Goal: Information Seeking & Learning: Check status

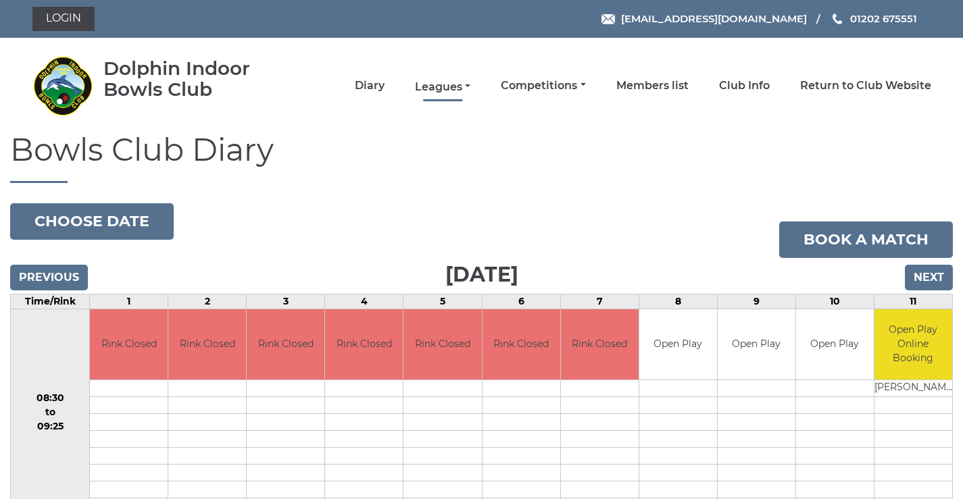
click at [434, 86] on link "Leagues" at bounding box center [442, 87] width 55 height 15
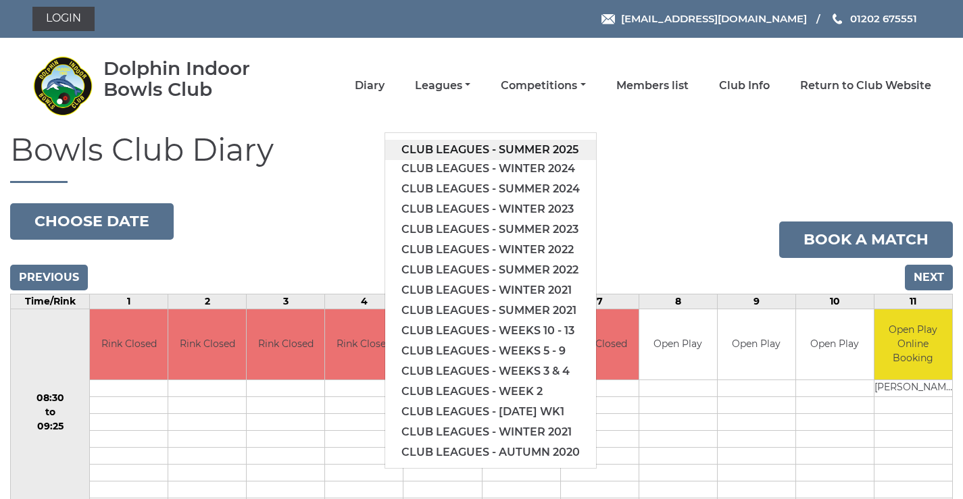
click at [444, 148] on link "Club leagues - Summer 2025" at bounding box center [490, 150] width 211 height 20
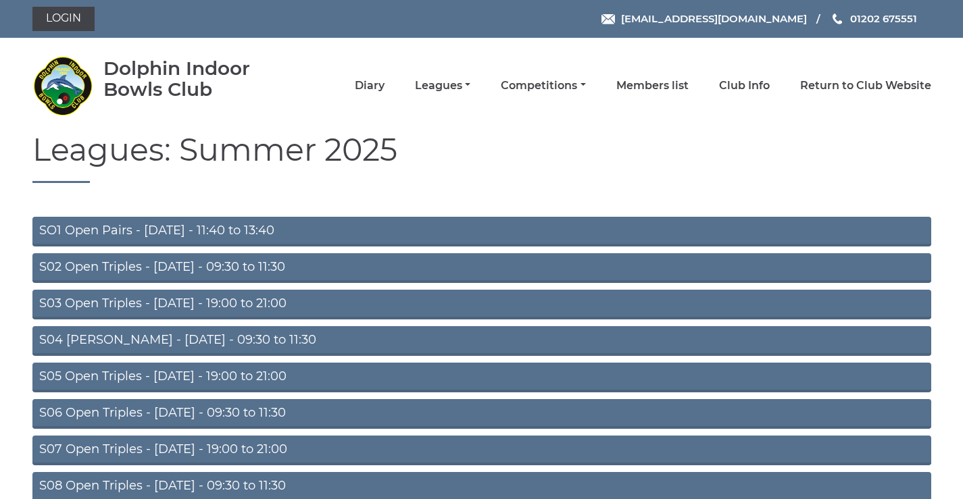
scroll to position [107, 0]
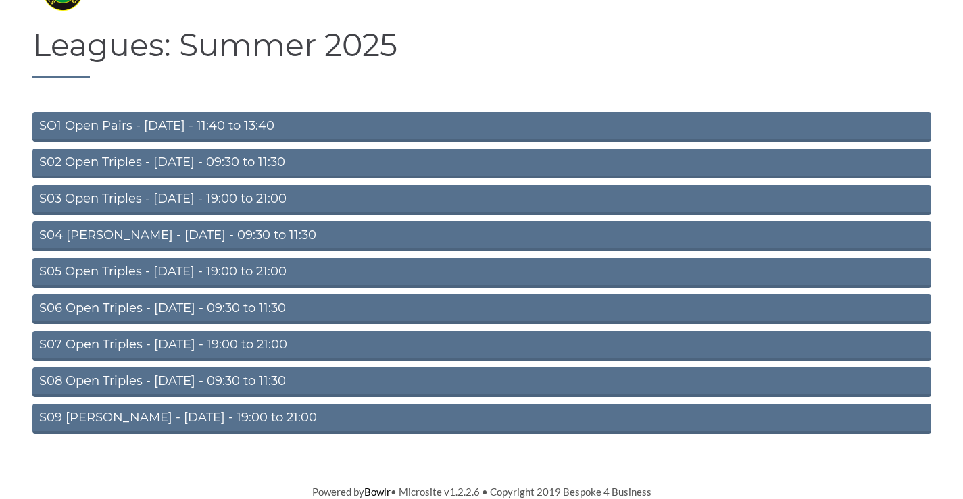
click at [220, 155] on link "S02 Open Triples - [DATE] - 09:30 to 11:30" at bounding box center [481, 164] width 899 height 30
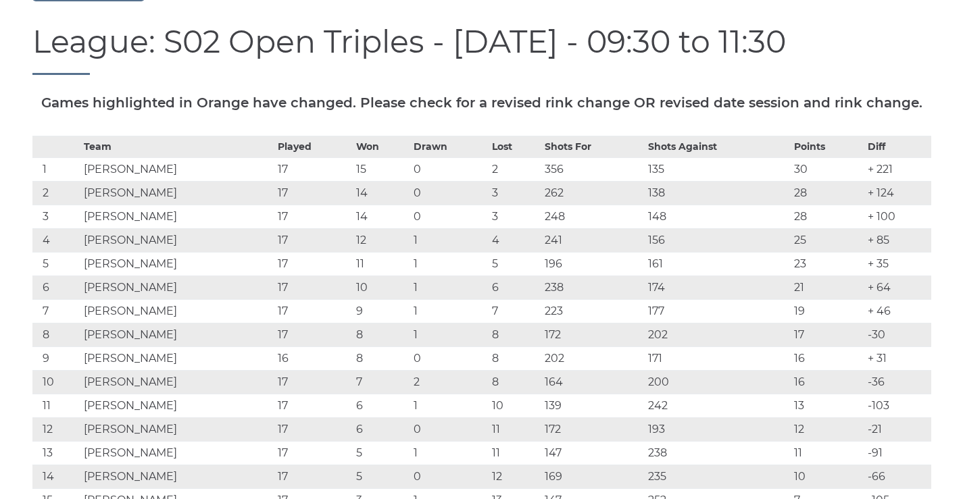
scroll to position [316, 0]
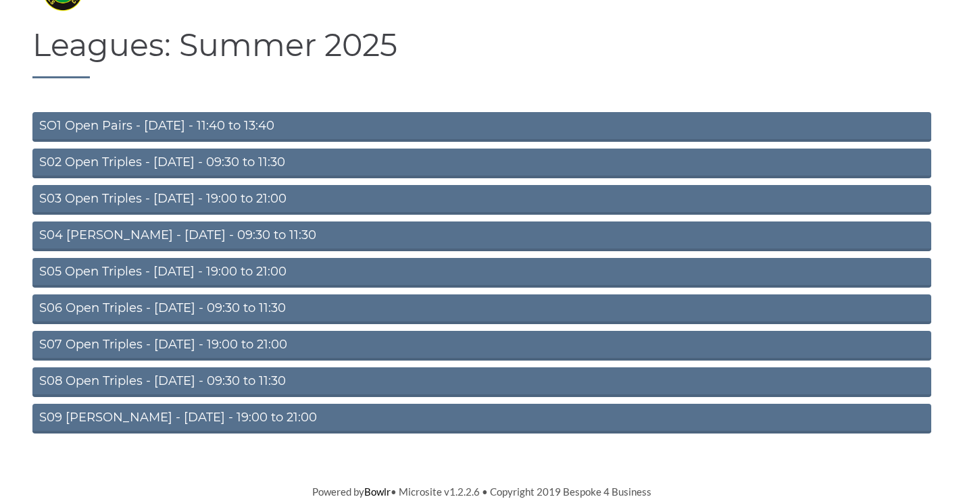
scroll to position [107, 0]
click at [257, 229] on link "S04 [PERSON_NAME] - [DATE] - 09:30 to 11:30" at bounding box center [481, 237] width 899 height 30
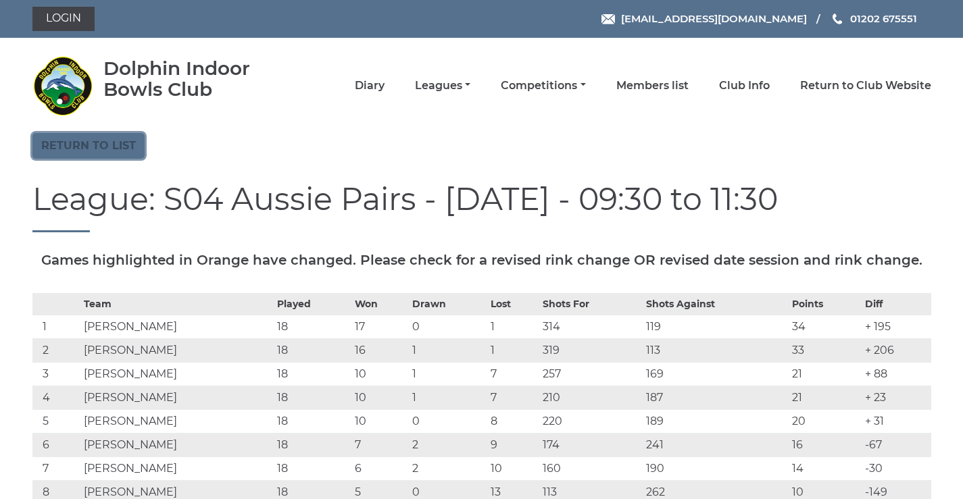
click at [91, 152] on link "Return to list" at bounding box center [88, 146] width 112 height 26
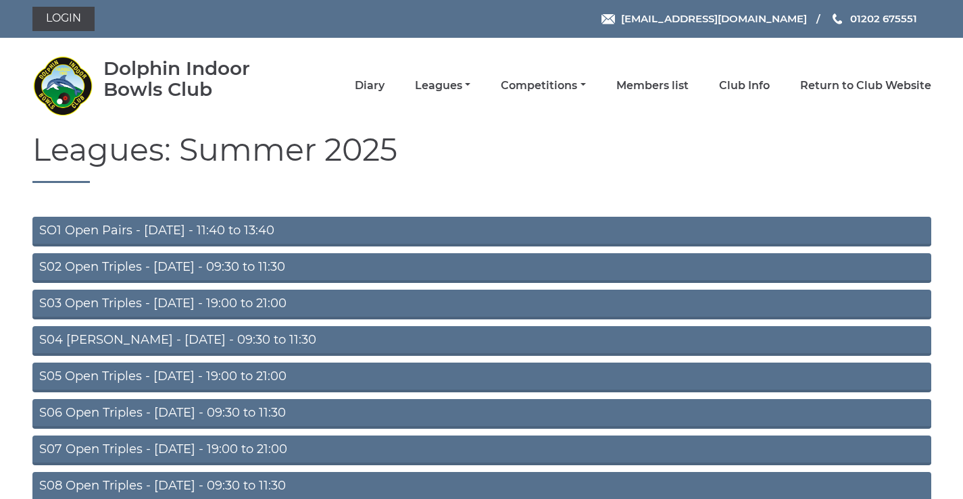
scroll to position [107, 0]
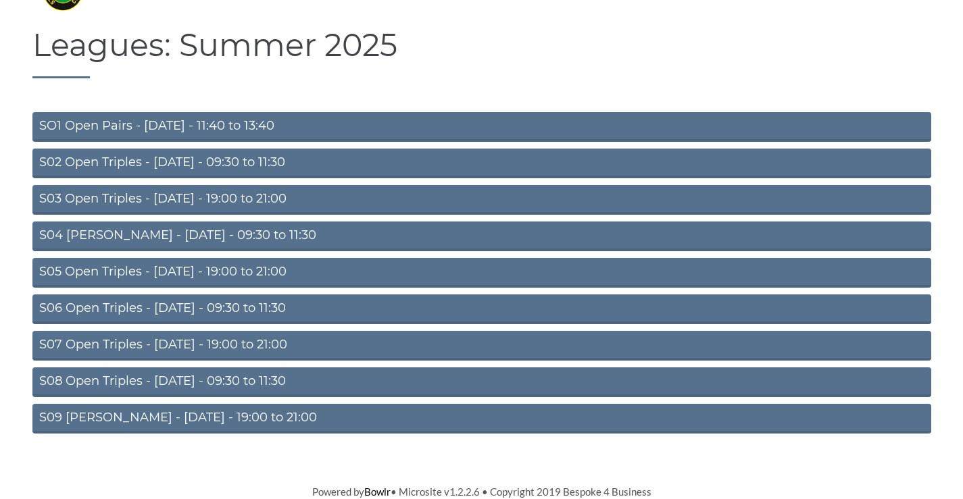
click at [205, 268] on link "S05 Open Triples - [DATE] - 19:00 to 21:00" at bounding box center [481, 273] width 899 height 30
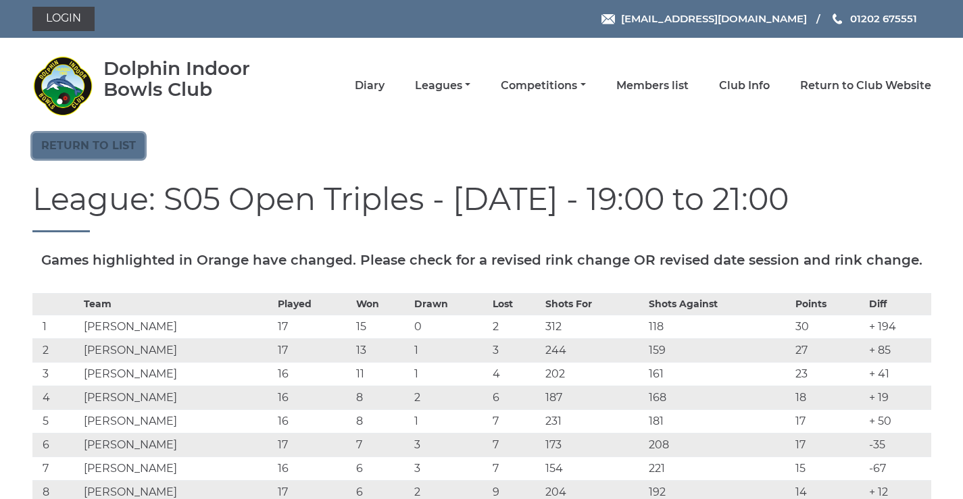
click at [101, 150] on link "Return to list" at bounding box center [88, 146] width 112 height 26
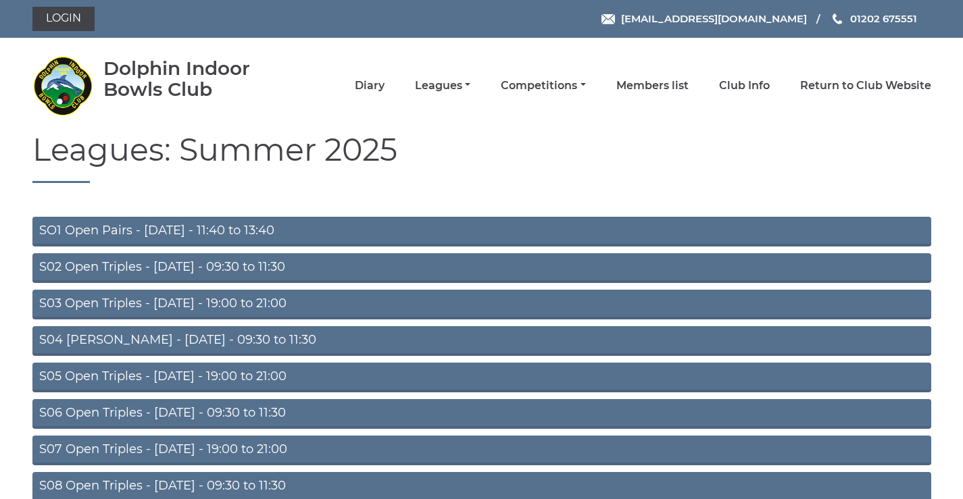
scroll to position [107, 0]
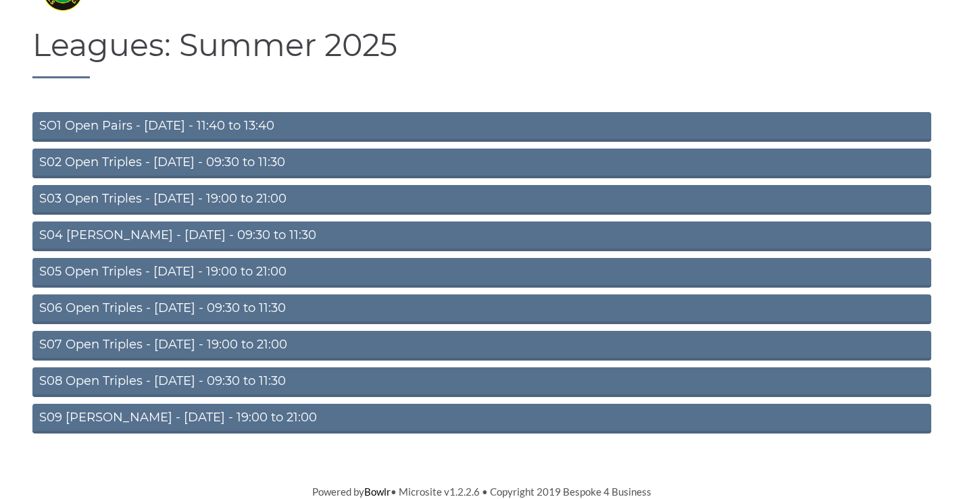
click at [193, 308] on link "S06 Open Triples - [DATE] - 09:30 to 11:30" at bounding box center [481, 310] width 899 height 30
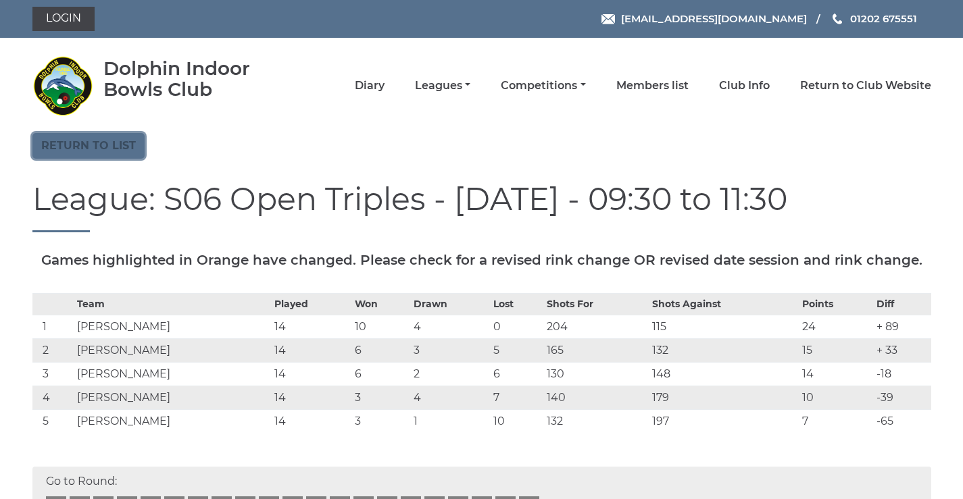
click at [87, 156] on link "Return to list" at bounding box center [88, 146] width 112 height 26
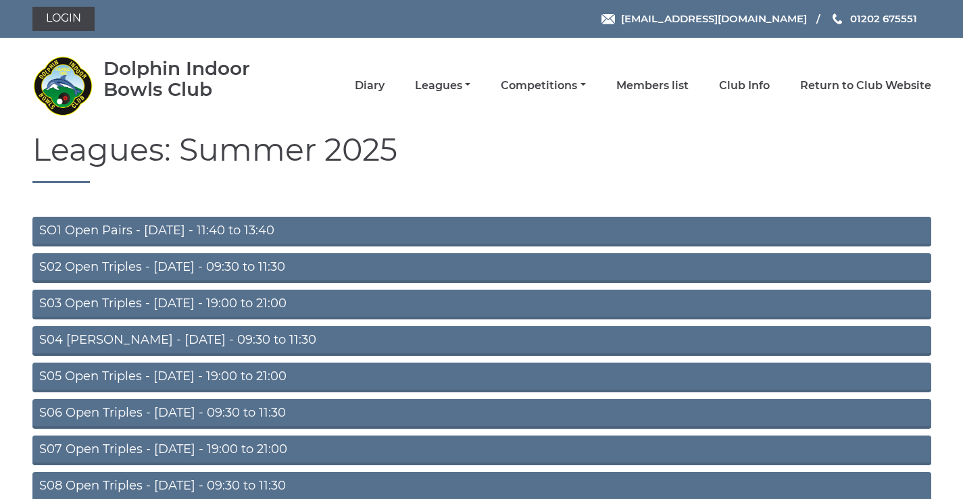
scroll to position [107, 0]
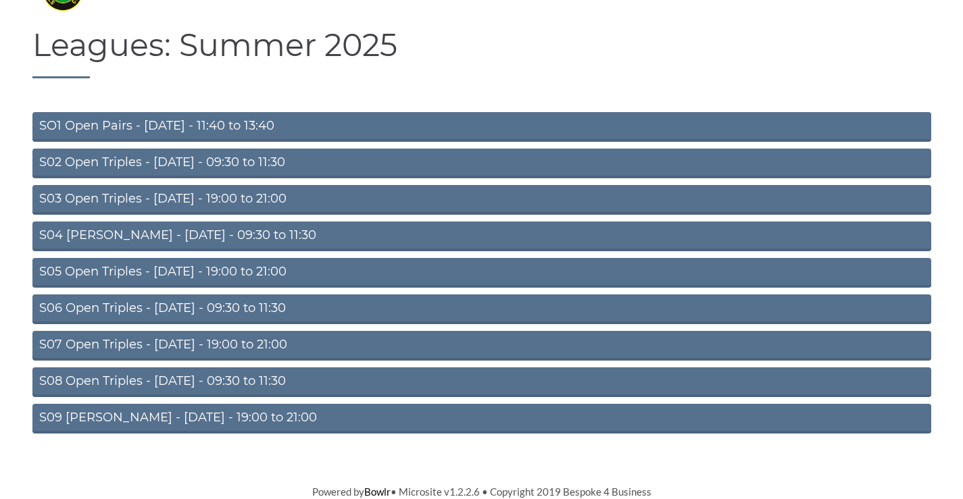
click at [220, 380] on link "S08 Open Triples - [DATE] - 09:30 to 11:30" at bounding box center [481, 383] width 899 height 30
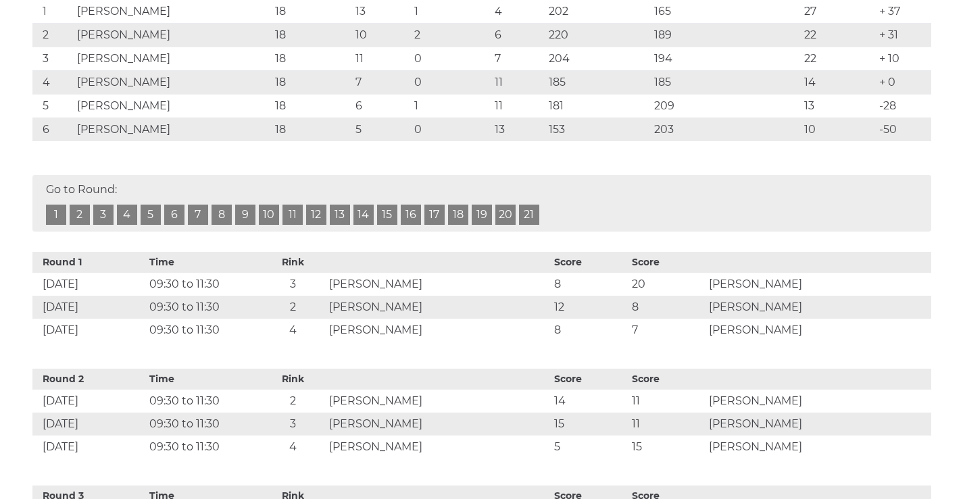
scroll to position [473, 0]
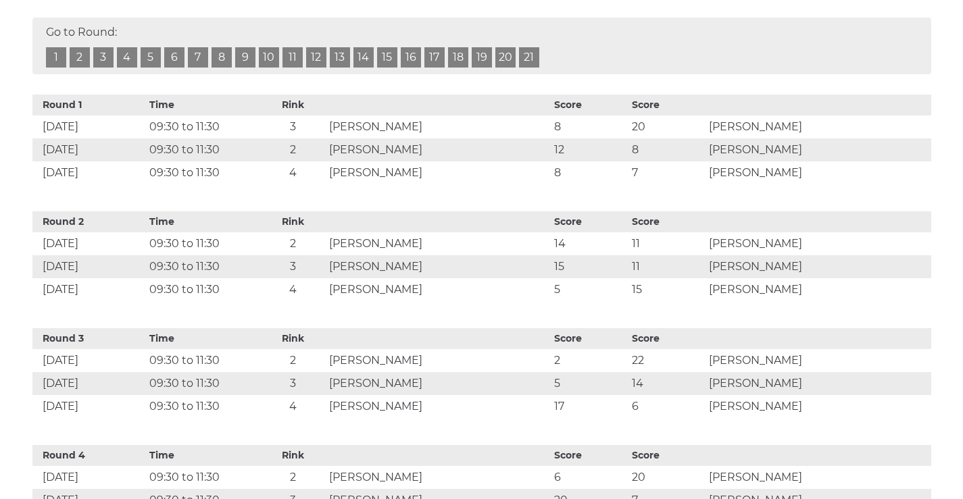
click at [479, 68] on link "19" at bounding box center [482, 57] width 20 height 20
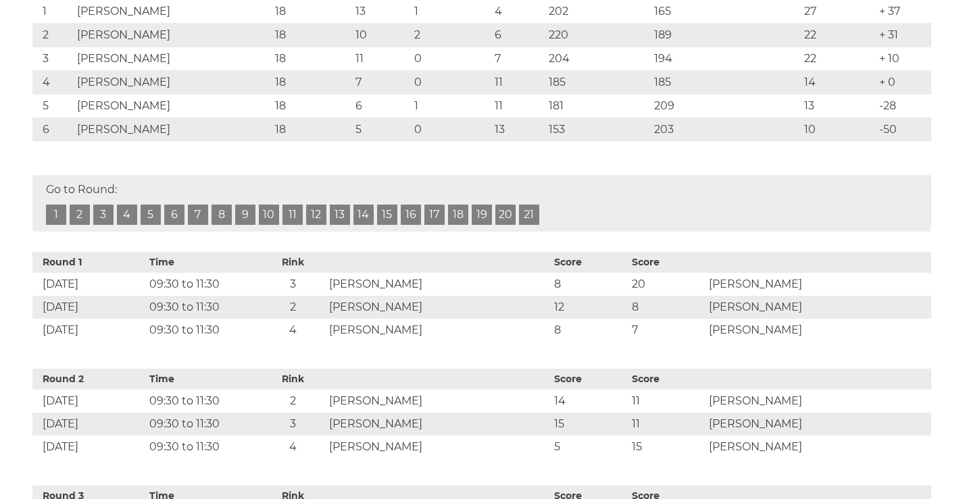
scroll to position [157, 0]
